Goal: Task Accomplishment & Management: Manage account settings

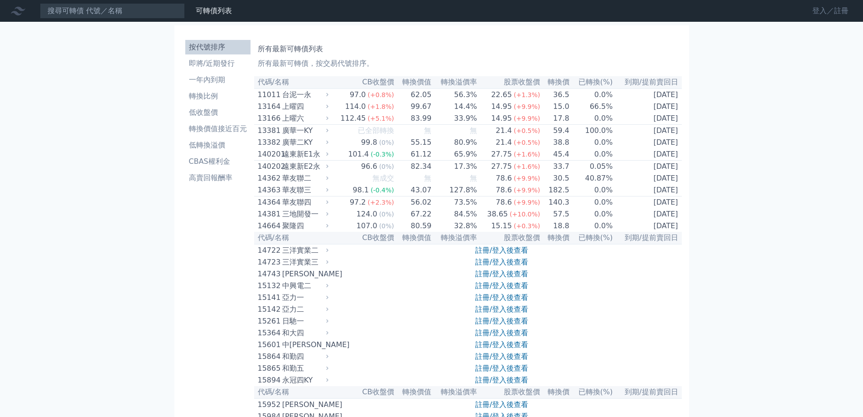
click at [828, 10] on link "登入／註冊" at bounding box center [830, 11] width 51 height 15
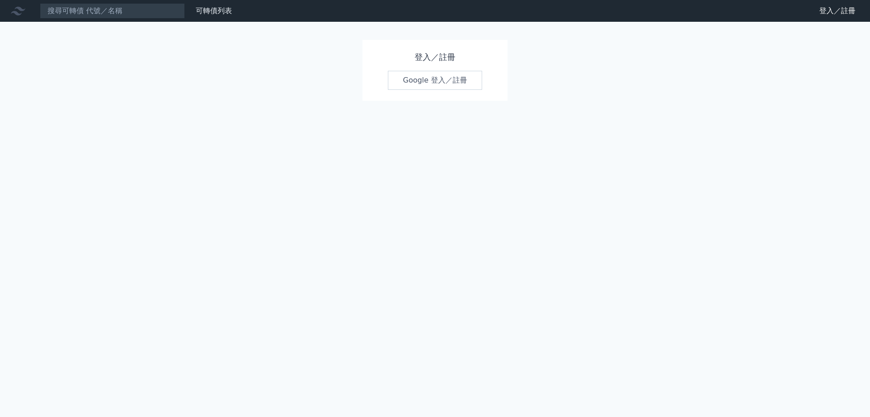
drag, startPoint x: 449, startPoint y: 95, endPoint x: 449, endPoint y: 88, distance: 6.8
click at [449, 94] on div "登入／註冊 Google 登入／註冊" at bounding box center [435, 70] width 145 height 61
click at [449, 84] on link "Google 登入／註冊" at bounding box center [435, 80] width 94 height 19
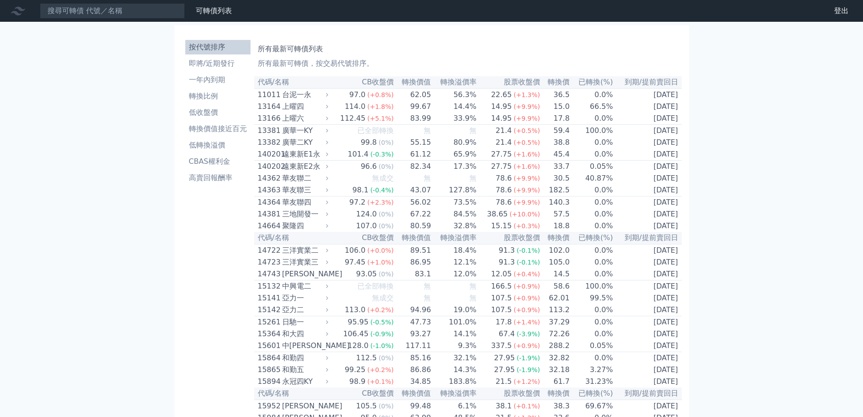
scroll to position [1702, 0]
